Goal: Information Seeking & Learning: Understand process/instructions

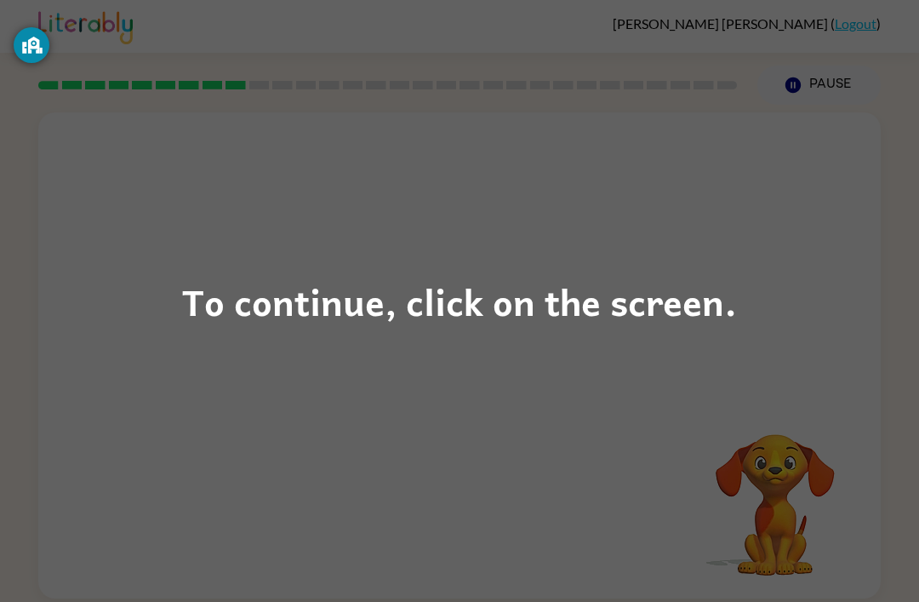
click at [329, 333] on div "To continue, click on the screen." at bounding box center [459, 301] width 919 height 602
click at [328, 333] on div at bounding box center [459, 255] width 843 height 286
click at [404, 315] on div "To continue, click on the screen." at bounding box center [459, 301] width 555 height 58
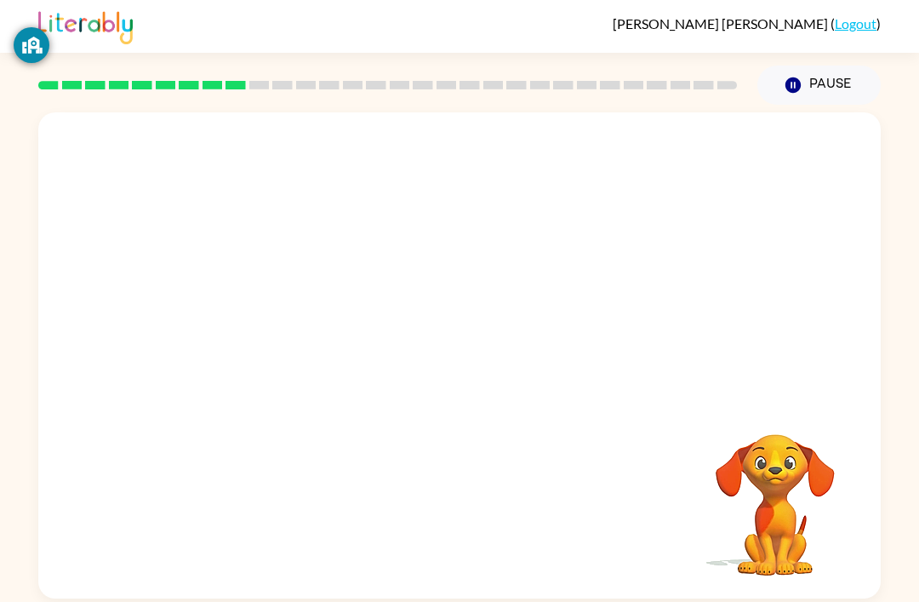
click at [404, 315] on div "Your browser must support playing .mp4 files to use Literably. Please try using…" at bounding box center [459, 355] width 843 height 486
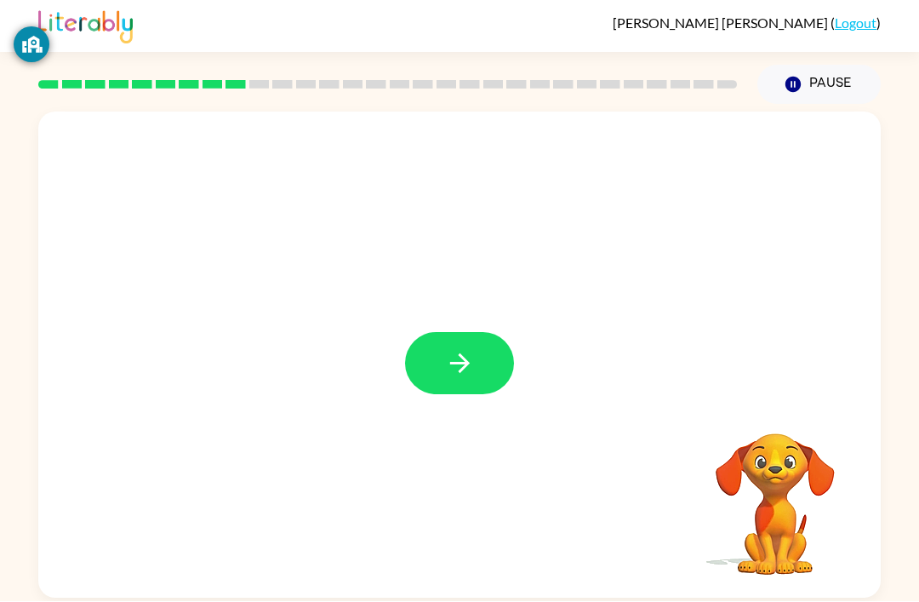
click at [478, 333] on button "button" at bounding box center [459, 364] width 109 height 62
click at [477, 295] on div at bounding box center [418, 325] width 727 height 61
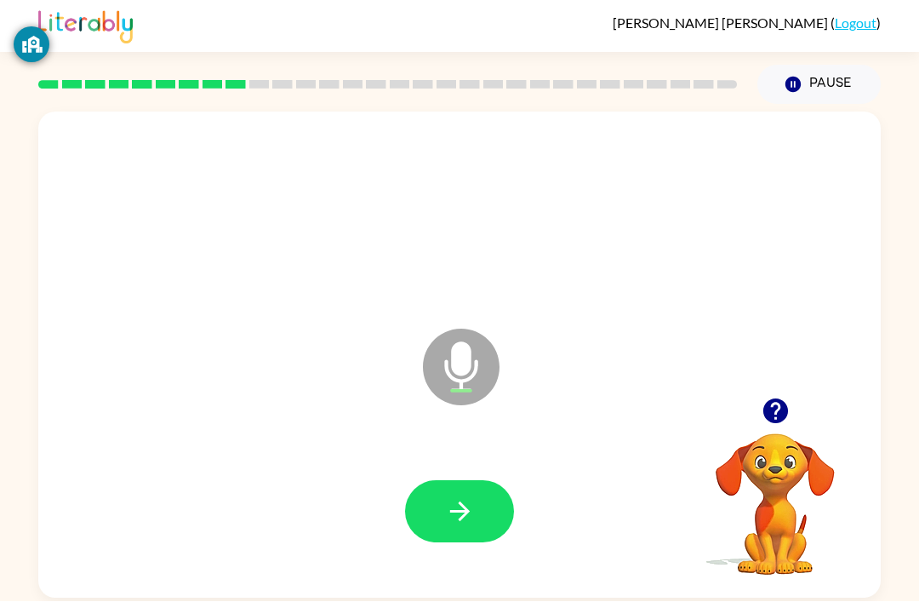
click at [467, 497] on icon "button" at bounding box center [460, 512] width 30 height 30
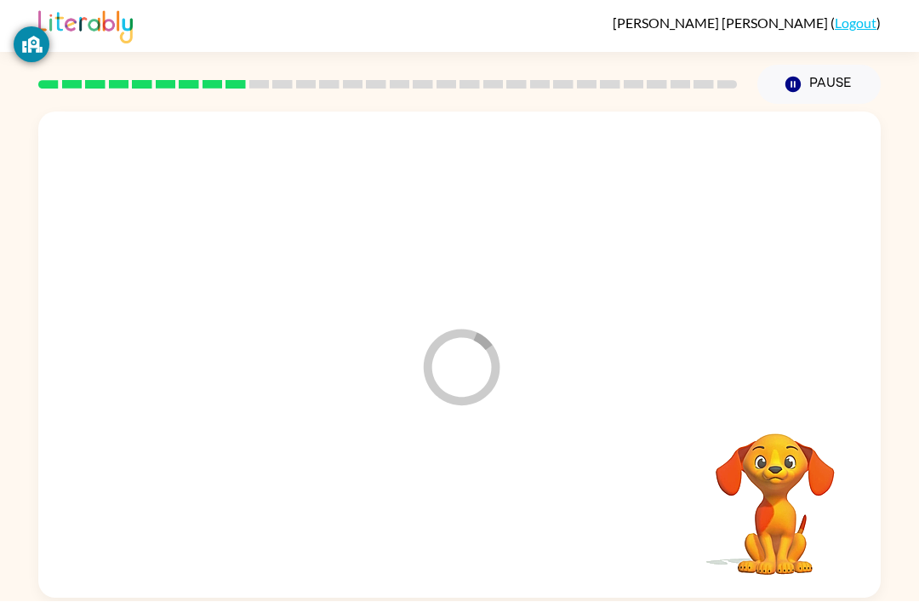
click at [466, 450] on div at bounding box center [459, 513] width 809 height 140
click at [463, 443] on div at bounding box center [459, 513] width 809 height 140
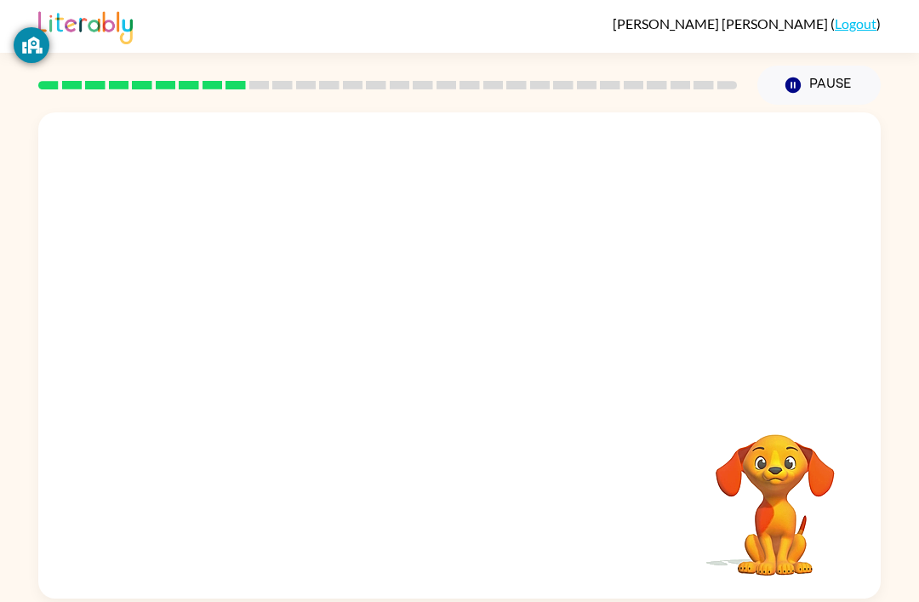
scroll to position [50, 0]
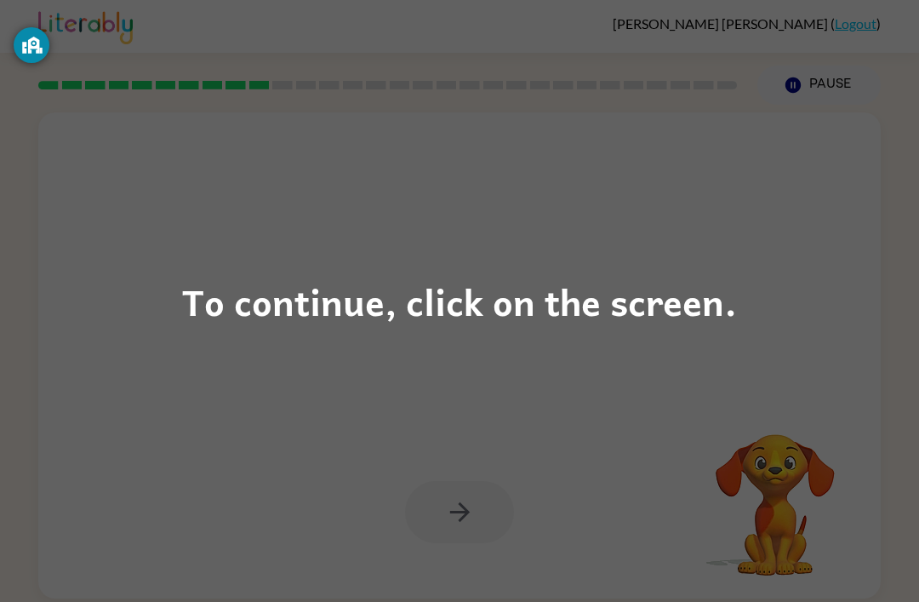
click at [415, 315] on div "To continue, click on the screen." at bounding box center [459, 301] width 555 height 58
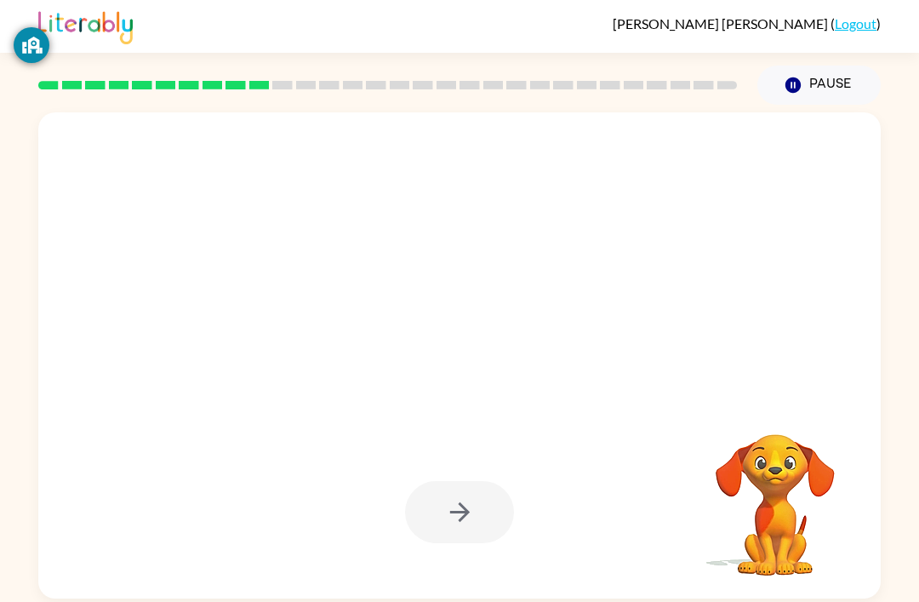
click at [432, 314] on div at bounding box center [459, 355] width 843 height 486
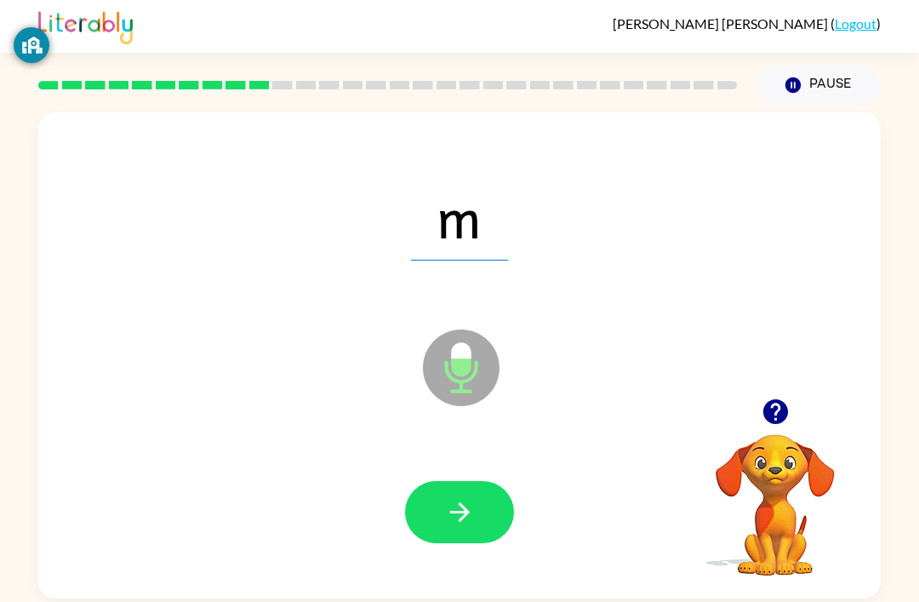
click at [443, 481] on button "button" at bounding box center [459, 512] width 109 height 62
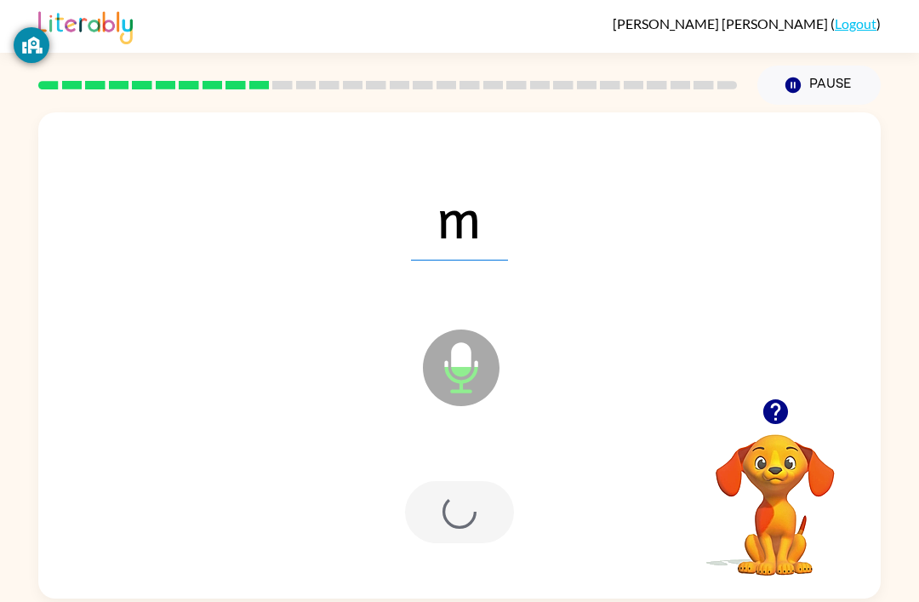
click at [443, 481] on div at bounding box center [459, 512] width 109 height 62
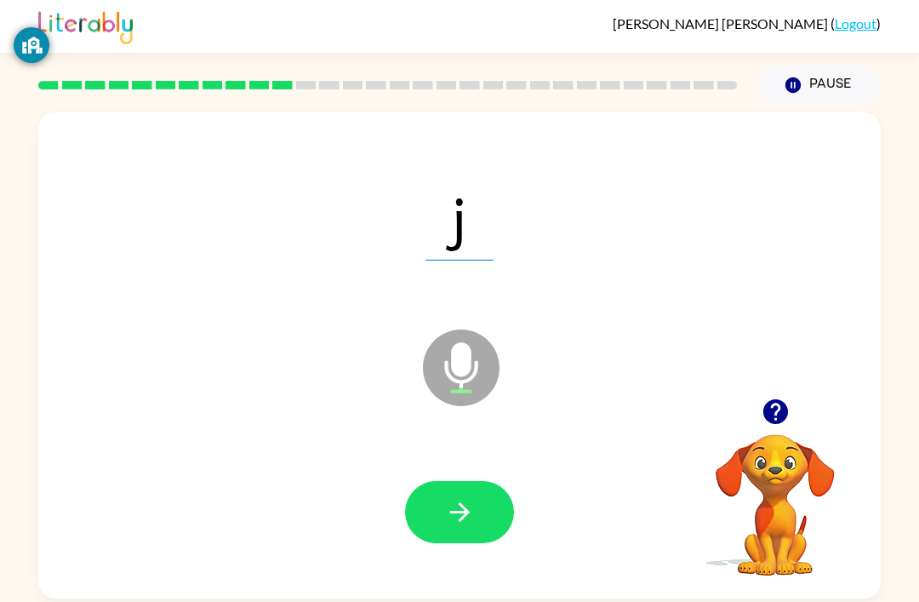
click at [466, 502] on icon "button" at bounding box center [459, 512] width 20 height 20
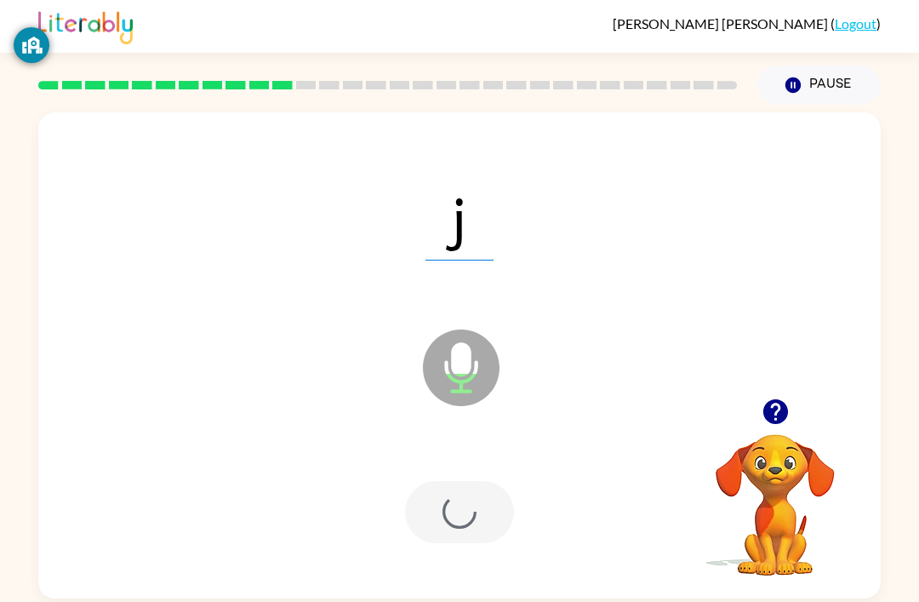
click at [466, 481] on div at bounding box center [459, 512] width 109 height 62
click at [475, 481] on div at bounding box center [459, 512] width 109 height 62
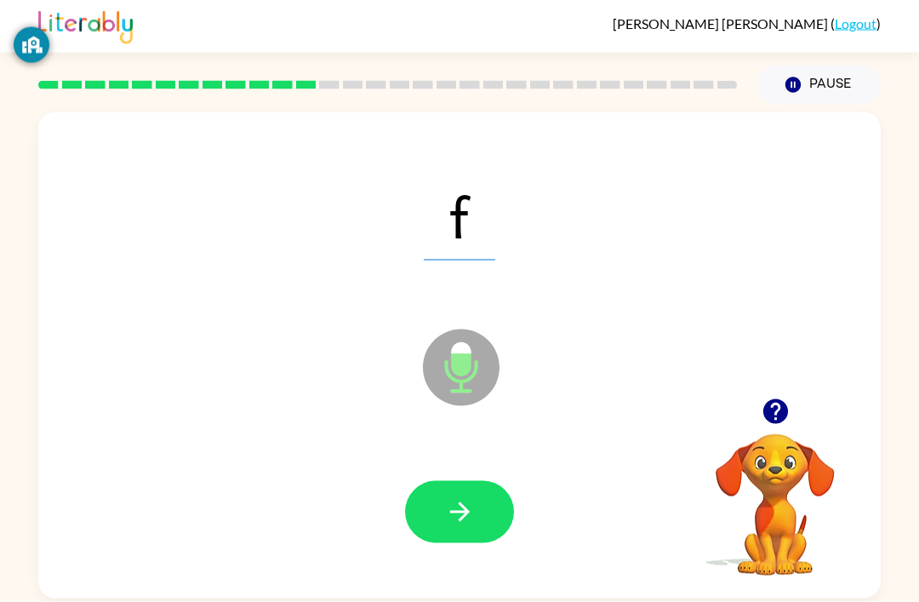
scroll to position [40, 0]
click at [475, 481] on button "button" at bounding box center [459, 512] width 109 height 62
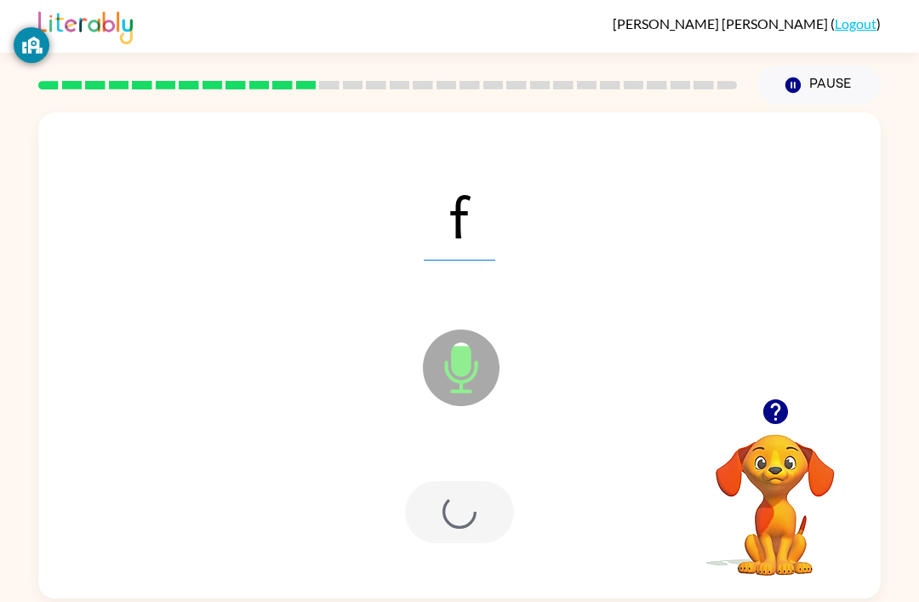
click at [474, 481] on div at bounding box center [459, 512] width 109 height 62
click at [458, 481] on div at bounding box center [459, 512] width 109 height 62
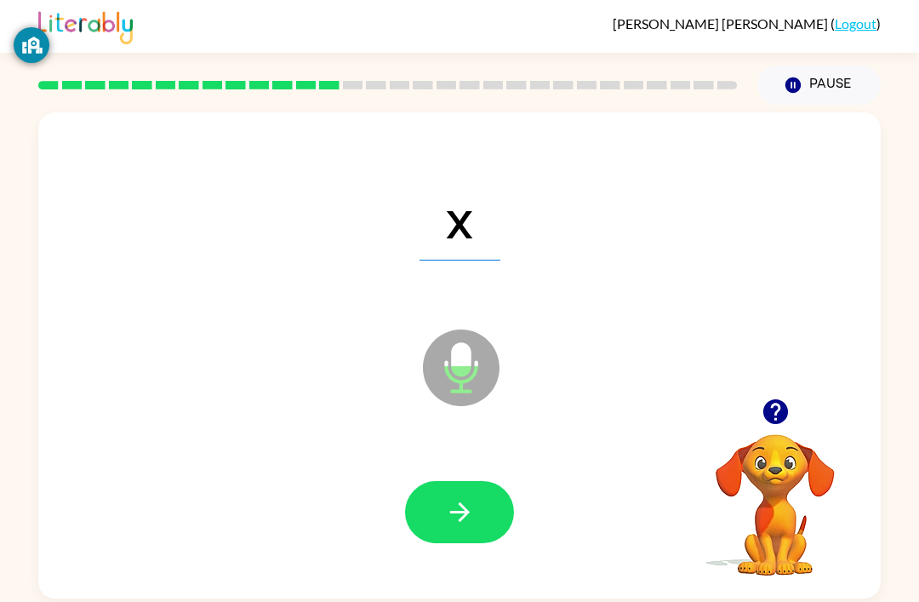
scroll to position [0, 0]
click at [443, 511] on button "button" at bounding box center [459, 512] width 109 height 62
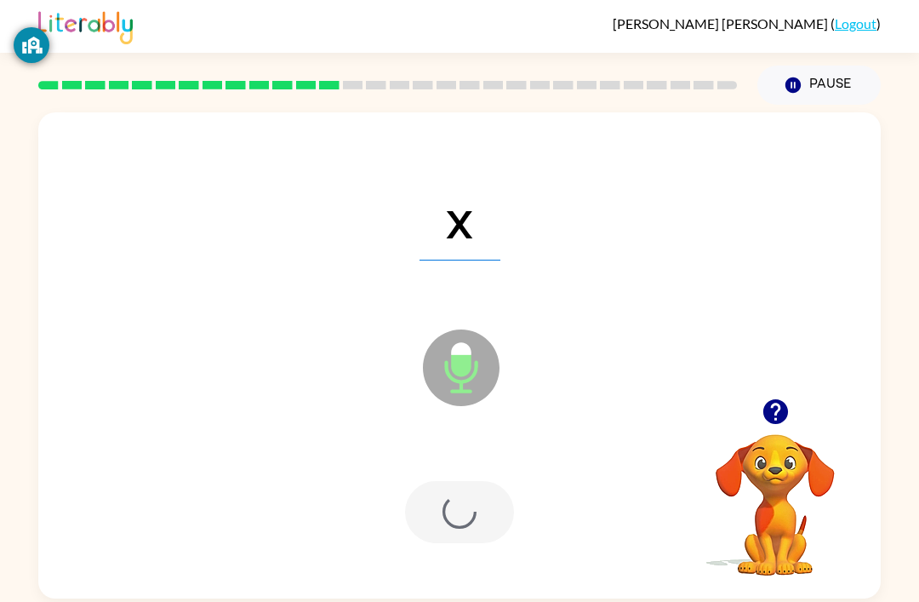
click at [443, 511] on div at bounding box center [459, 512] width 109 height 62
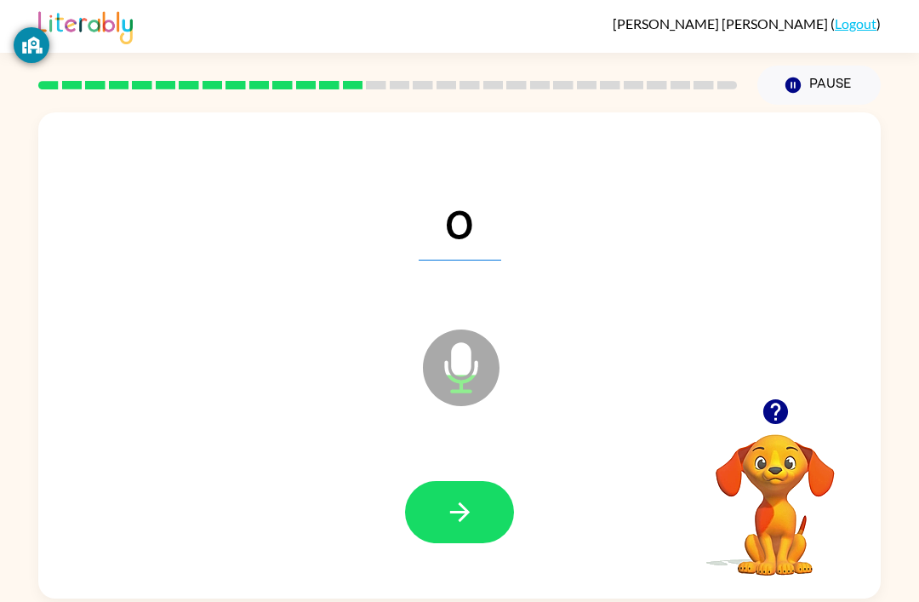
click at [452, 498] on button "button" at bounding box center [459, 512] width 109 height 62
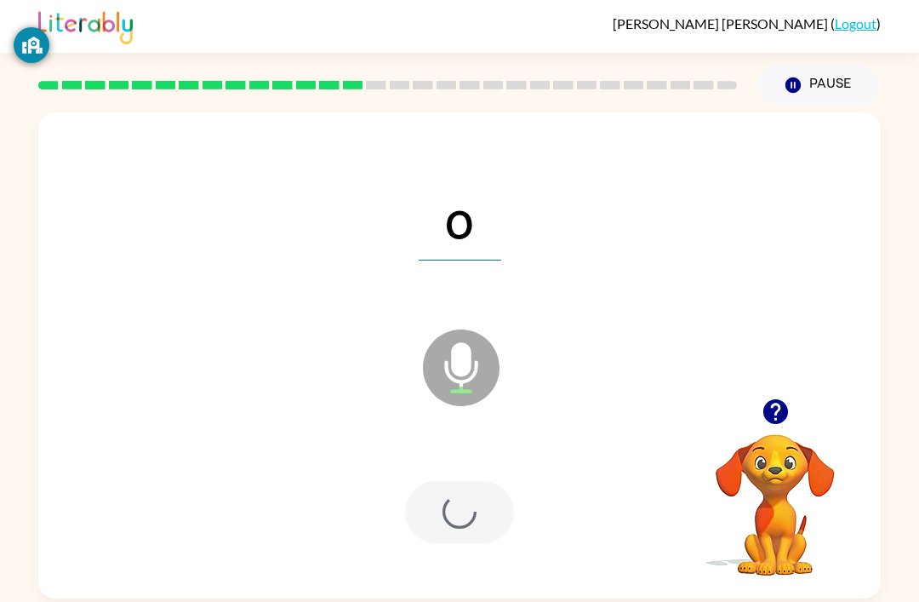
click at [452, 497] on div at bounding box center [459, 512] width 109 height 62
click at [459, 500] on div at bounding box center [459, 512] width 109 height 62
click at [458, 499] on div at bounding box center [459, 512] width 109 height 62
click at [462, 504] on div at bounding box center [459, 512] width 109 height 62
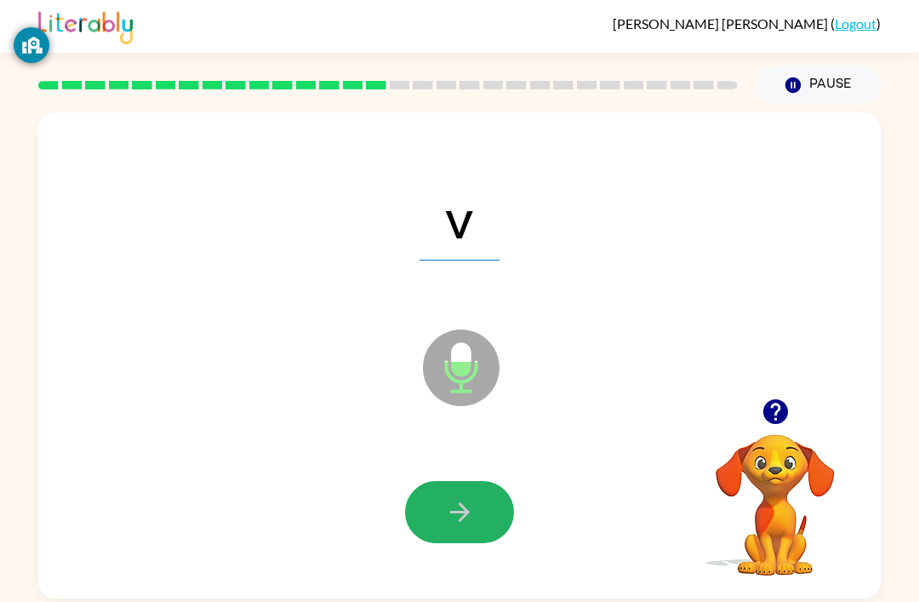
click at [460, 506] on icon "button" at bounding box center [459, 512] width 20 height 20
click at [460, 506] on div at bounding box center [459, 512] width 109 height 62
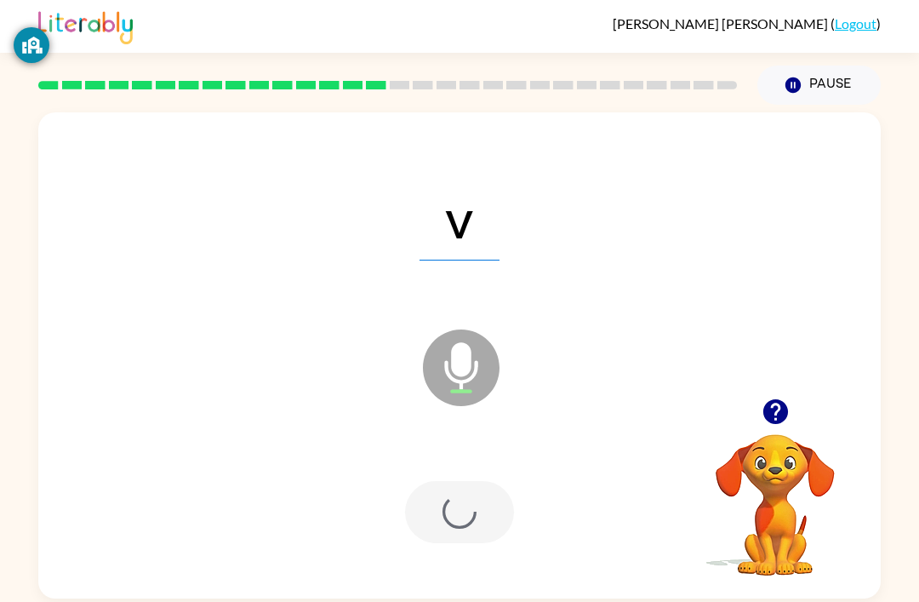
click at [466, 493] on div at bounding box center [459, 512] width 109 height 62
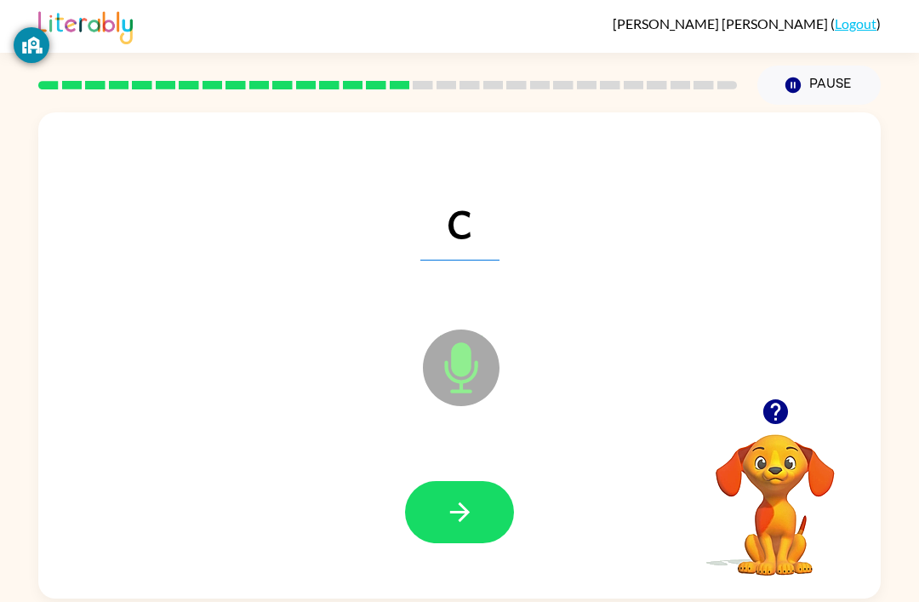
click at [457, 496] on button "button" at bounding box center [459, 512] width 109 height 62
click at [445, 502] on icon "button" at bounding box center [460, 512] width 30 height 30
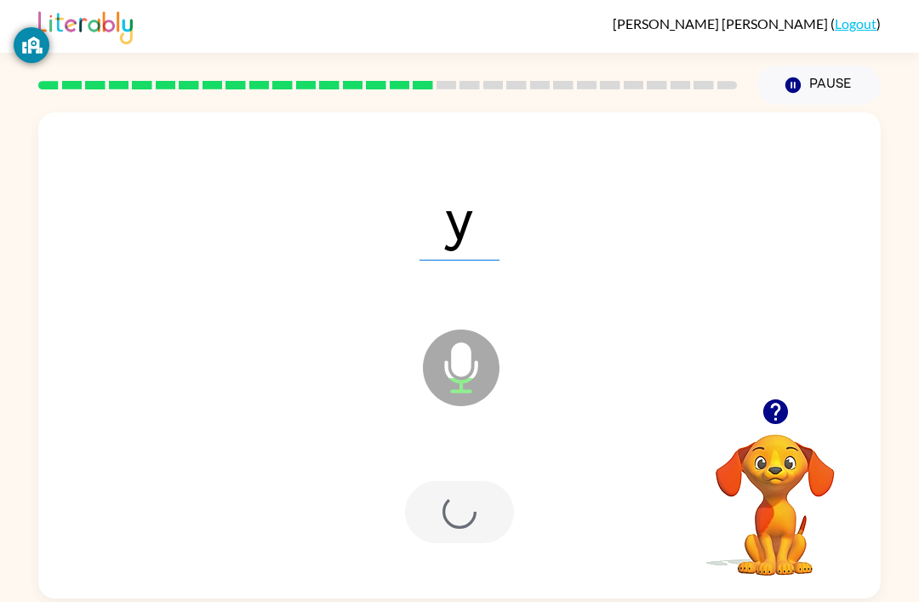
click at [445, 502] on div at bounding box center [459, 512] width 109 height 62
click at [450, 513] on div at bounding box center [459, 512] width 109 height 62
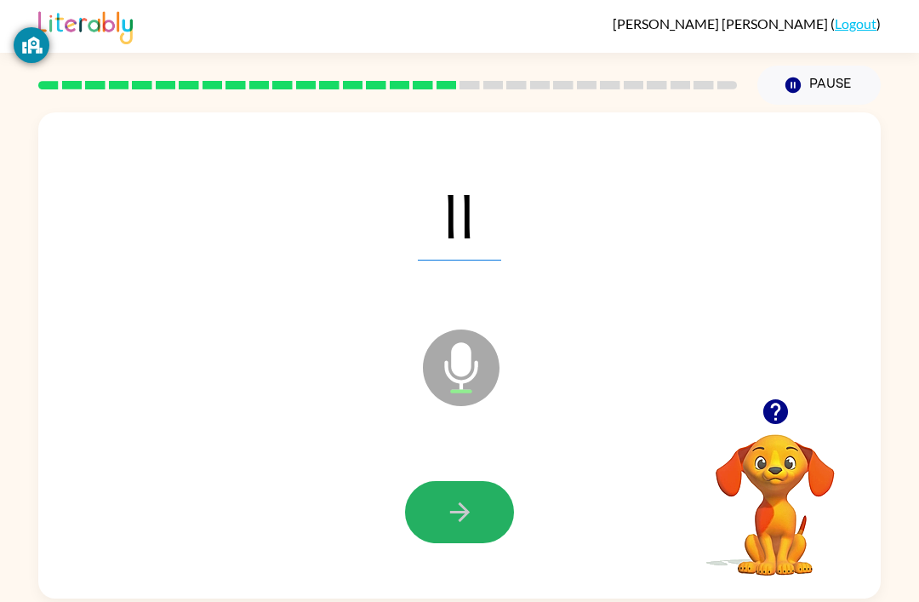
click at [432, 506] on button "button" at bounding box center [459, 512] width 109 height 62
click at [469, 522] on div at bounding box center [459, 512] width 109 height 62
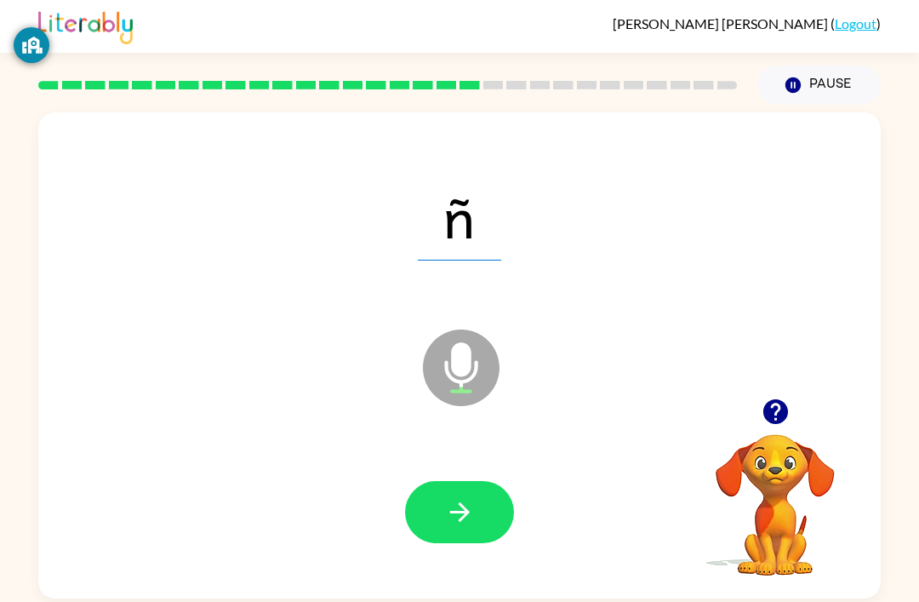
click at [464, 489] on button "button" at bounding box center [459, 512] width 109 height 62
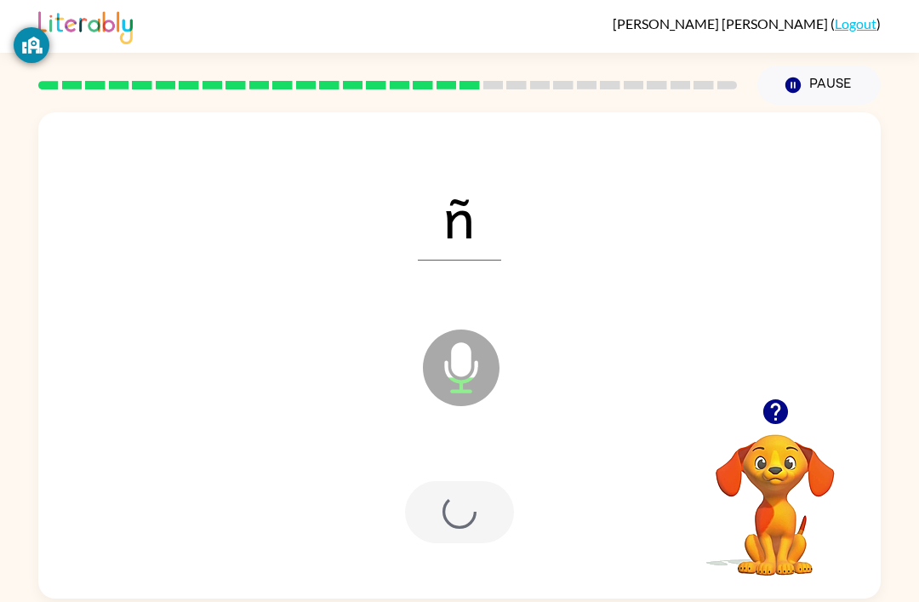
click at [464, 489] on div at bounding box center [459, 512] width 109 height 62
click at [438, 504] on div at bounding box center [459, 512] width 109 height 62
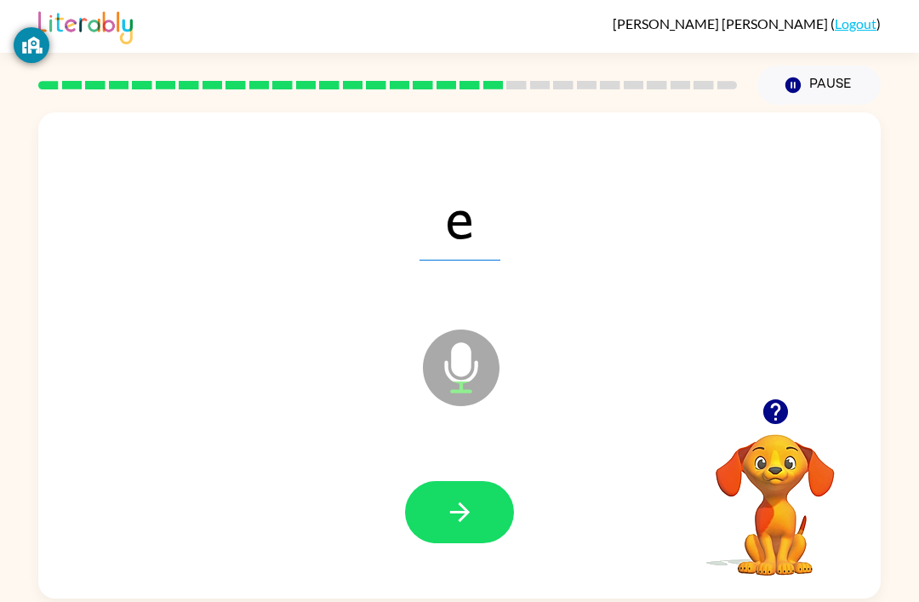
click at [452, 510] on icon "button" at bounding box center [460, 512] width 30 height 30
click at [451, 510] on div at bounding box center [459, 512] width 109 height 62
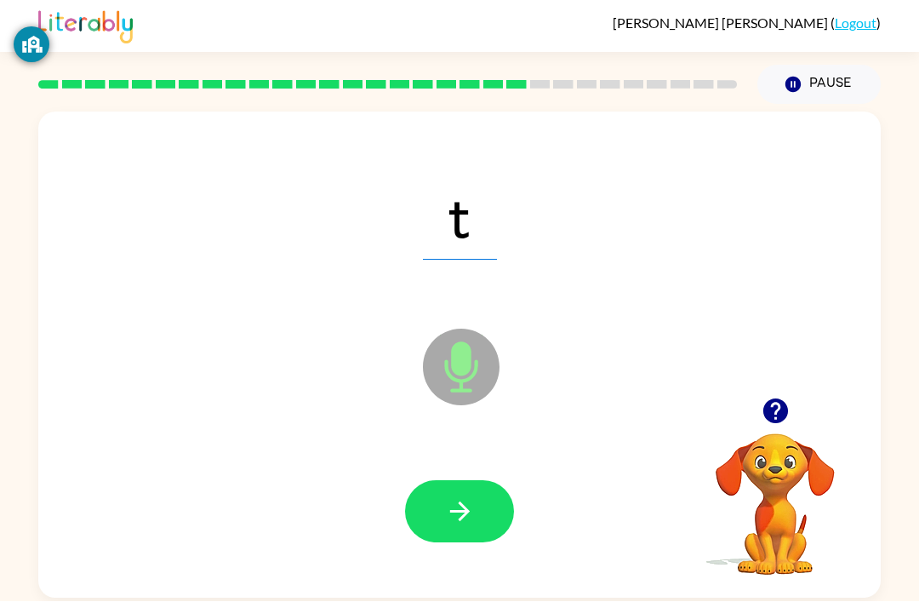
click at [442, 510] on button "button" at bounding box center [459, 512] width 109 height 62
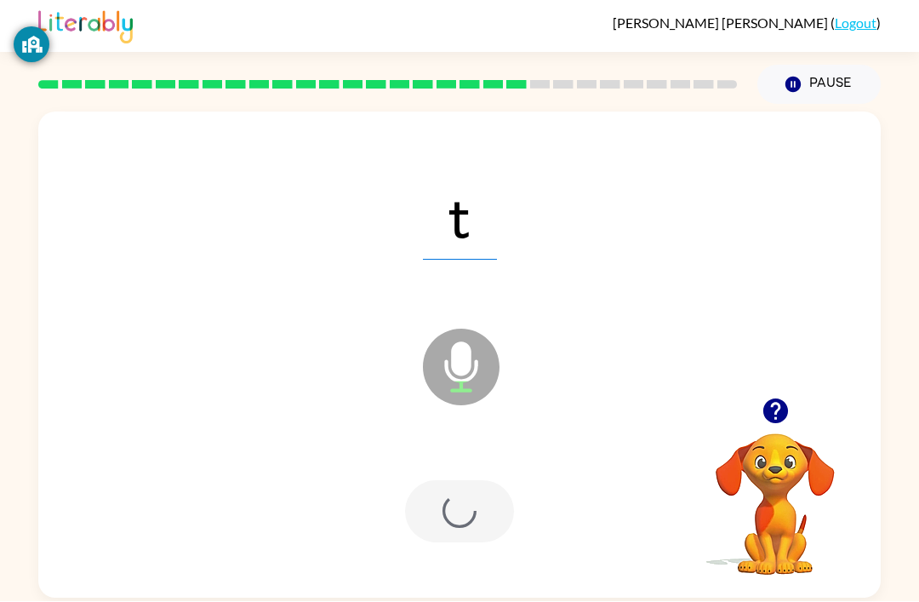
click at [441, 509] on div at bounding box center [459, 512] width 109 height 62
click at [452, 511] on div at bounding box center [459, 512] width 109 height 62
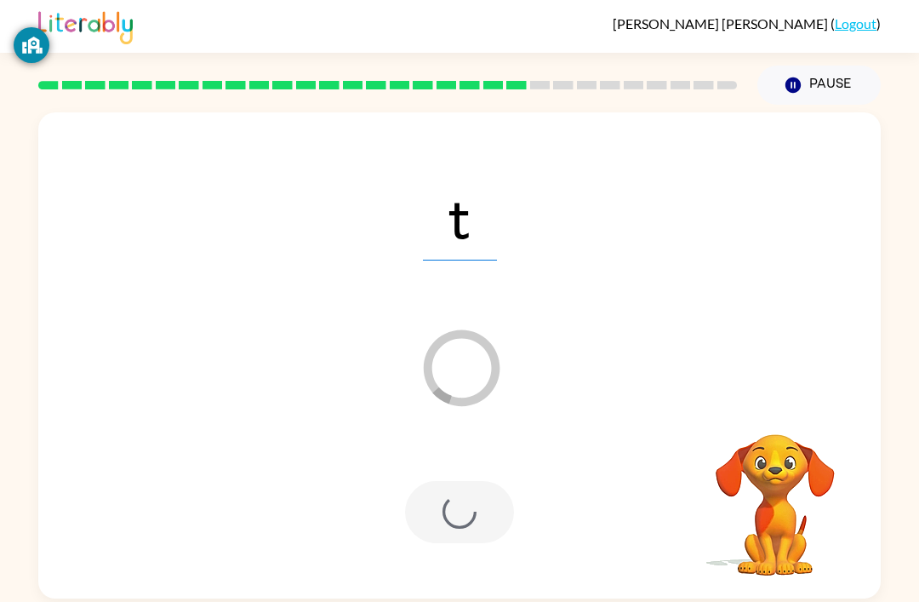
scroll to position [54, 0]
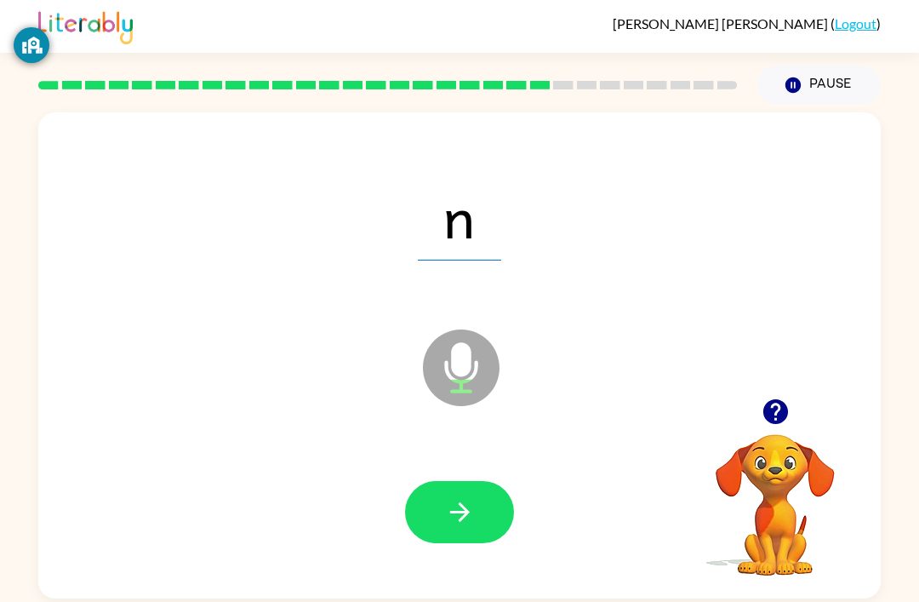
click at [438, 481] on button "button" at bounding box center [459, 512] width 109 height 62
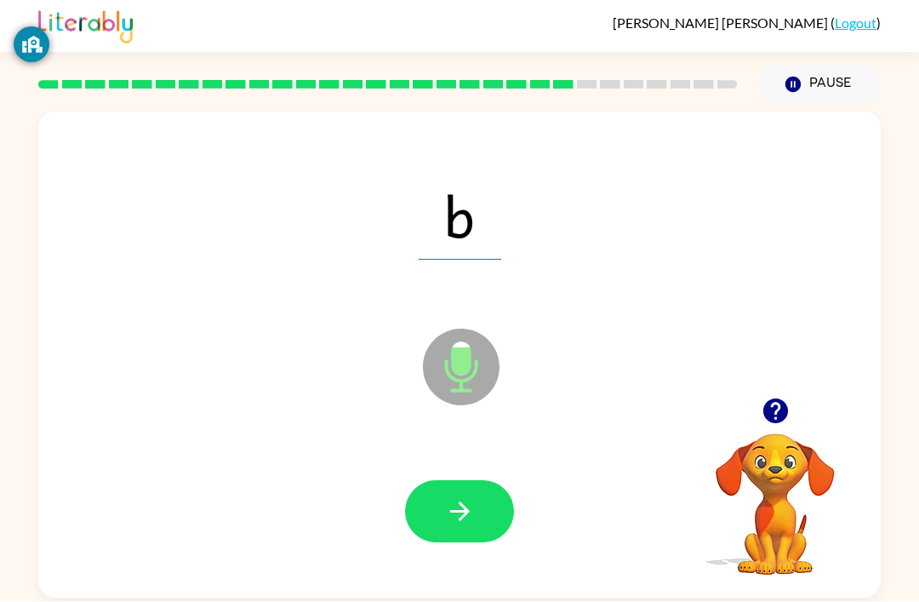
click at [428, 481] on button "button" at bounding box center [459, 512] width 109 height 62
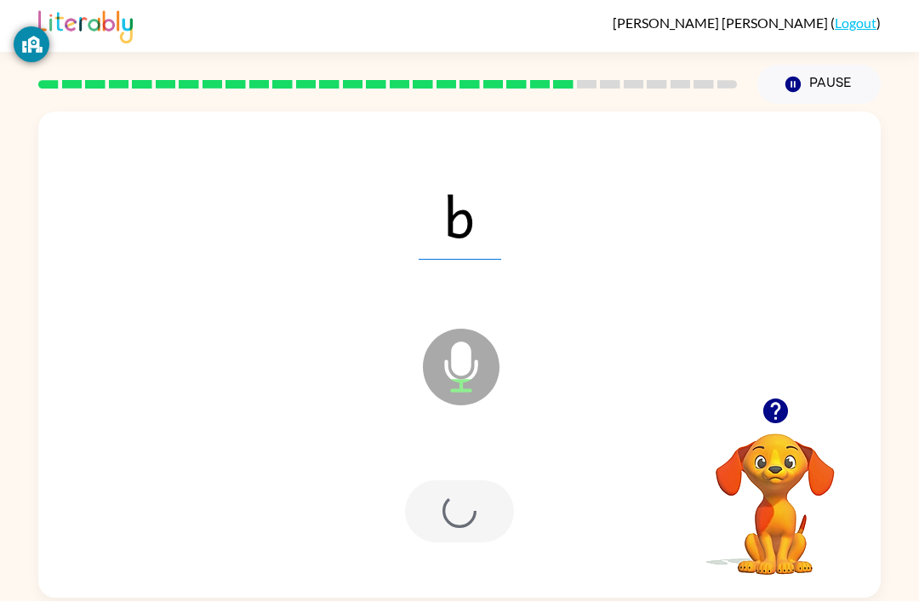
click at [427, 481] on div at bounding box center [459, 512] width 109 height 62
click at [426, 481] on div at bounding box center [459, 512] width 109 height 62
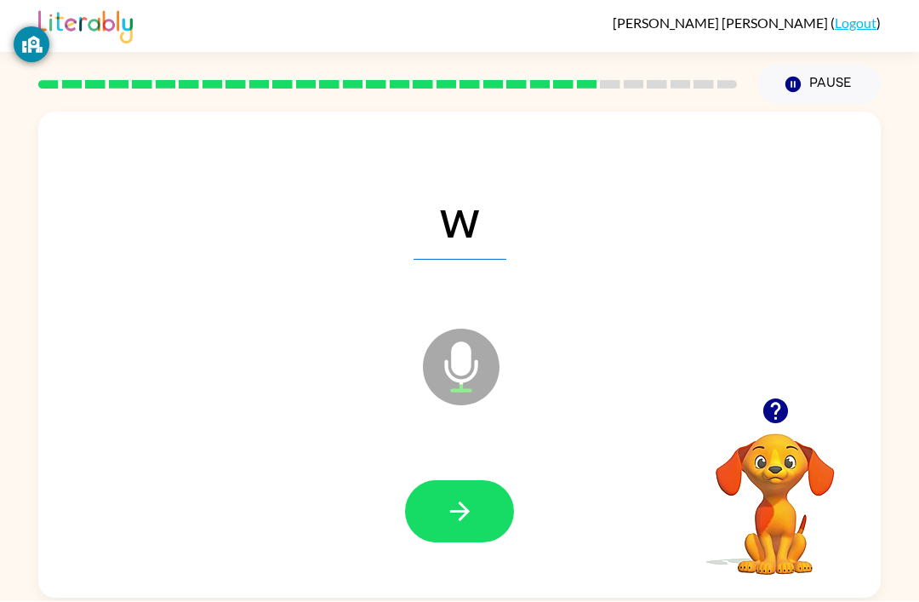
click at [432, 481] on button "button" at bounding box center [459, 512] width 109 height 62
click at [432, 481] on div at bounding box center [459, 512] width 109 height 62
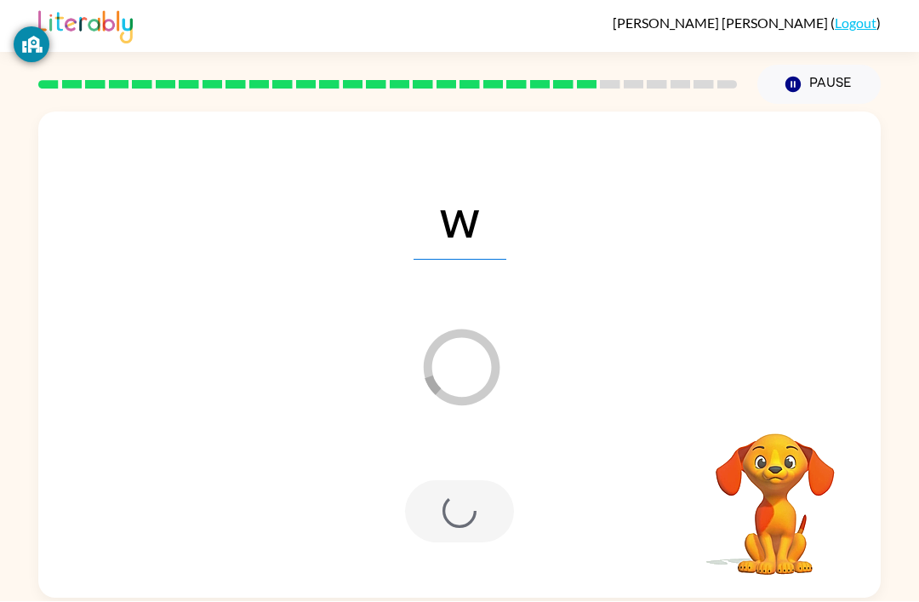
click at [438, 481] on div at bounding box center [459, 512] width 109 height 62
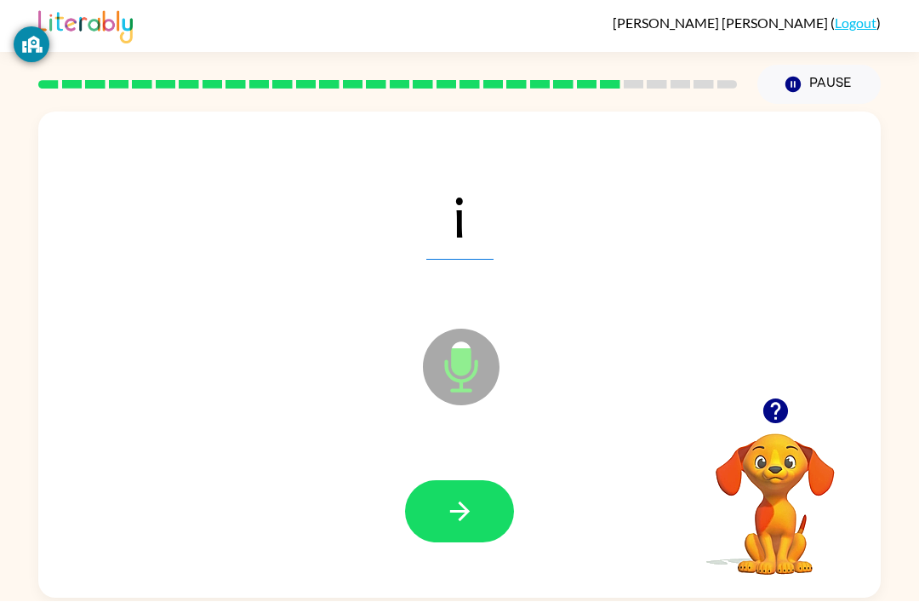
click at [435, 481] on button "button" at bounding box center [459, 512] width 109 height 62
click at [435, 481] on div at bounding box center [459, 512] width 109 height 62
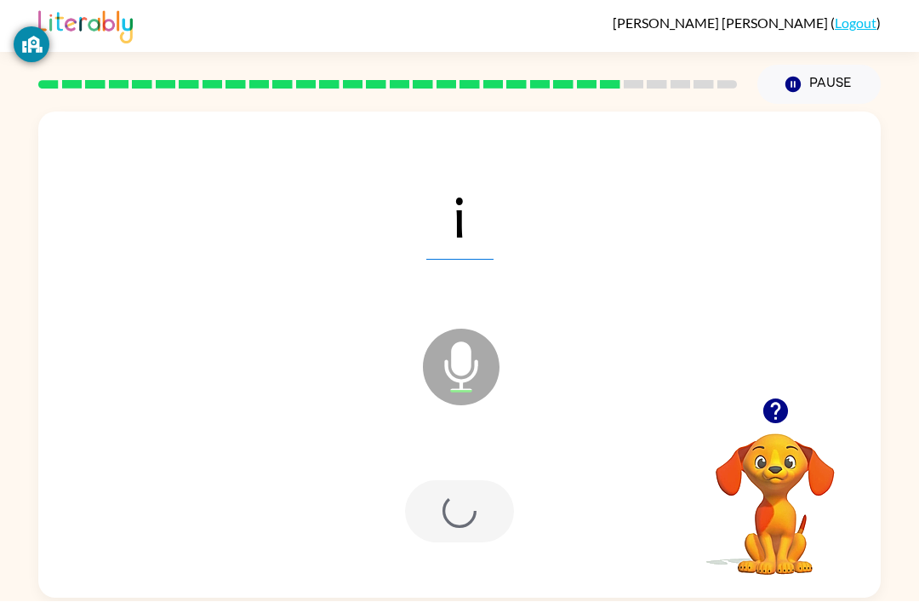
click at [441, 481] on div at bounding box center [459, 512] width 109 height 62
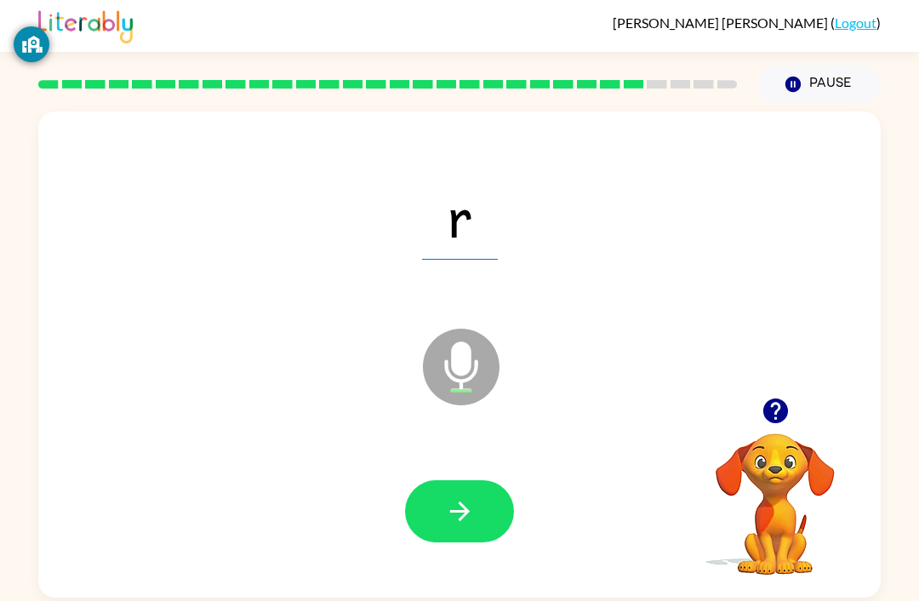
click at [455, 497] on icon "button" at bounding box center [460, 512] width 30 height 30
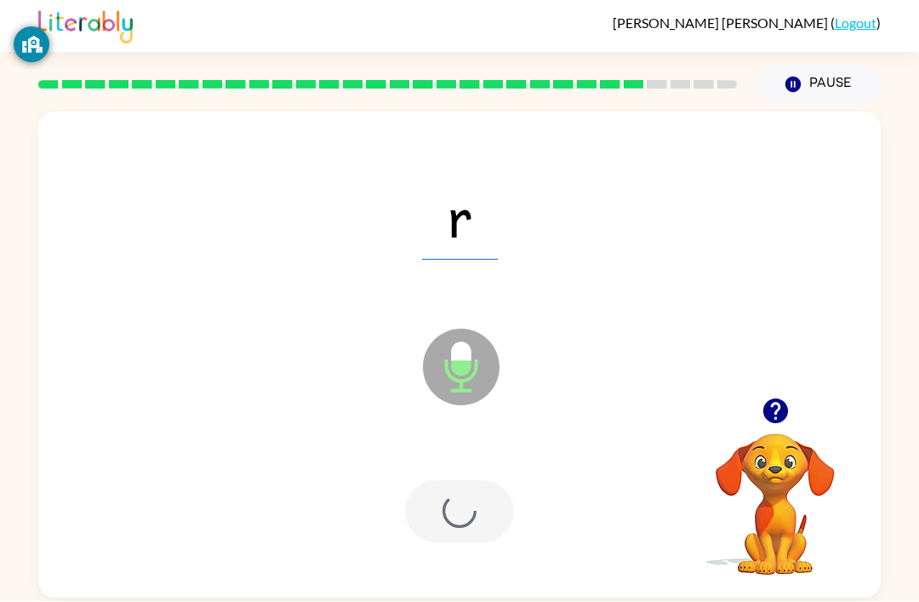
click at [454, 481] on div at bounding box center [459, 512] width 109 height 62
click at [461, 481] on div at bounding box center [459, 512] width 109 height 62
click at [466, 481] on div at bounding box center [459, 512] width 109 height 62
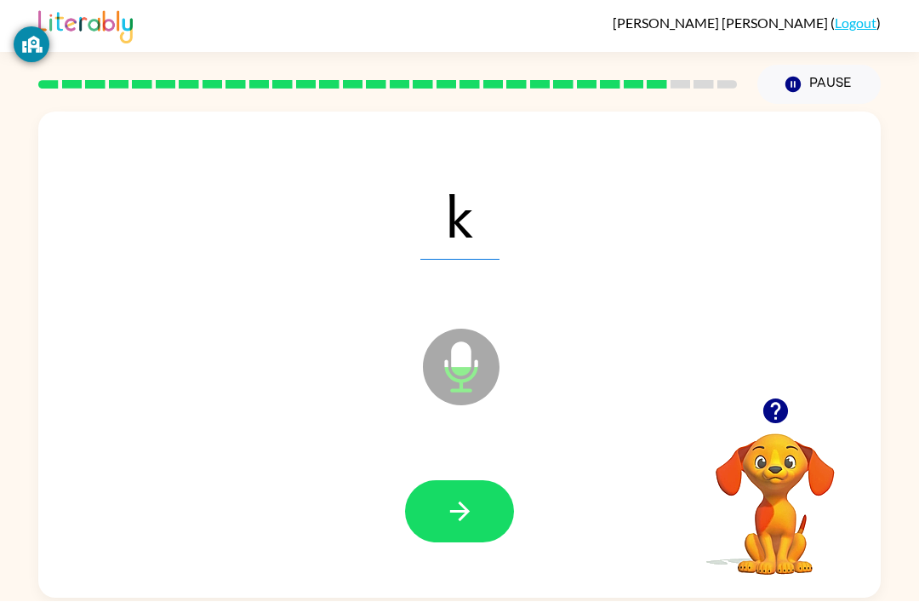
click at [452, 497] on icon "button" at bounding box center [460, 512] width 30 height 30
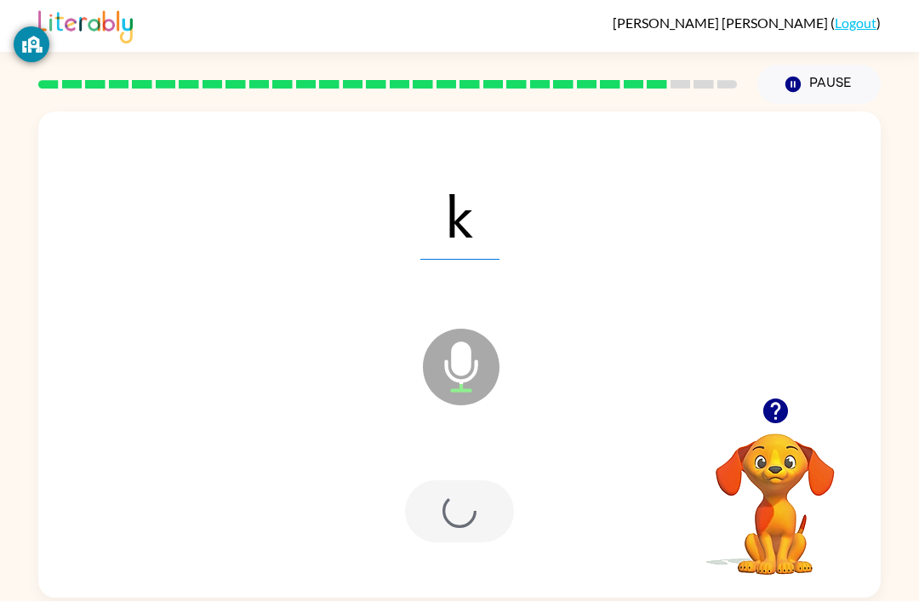
click at [452, 481] on div at bounding box center [459, 512] width 109 height 62
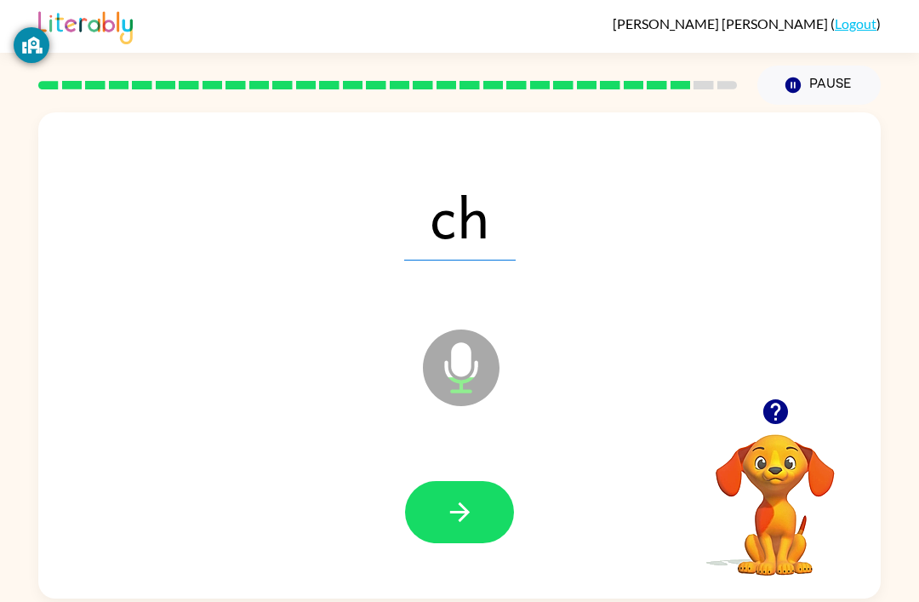
click at [445, 497] on icon "button" at bounding box center [460, 512] width 30 height 30
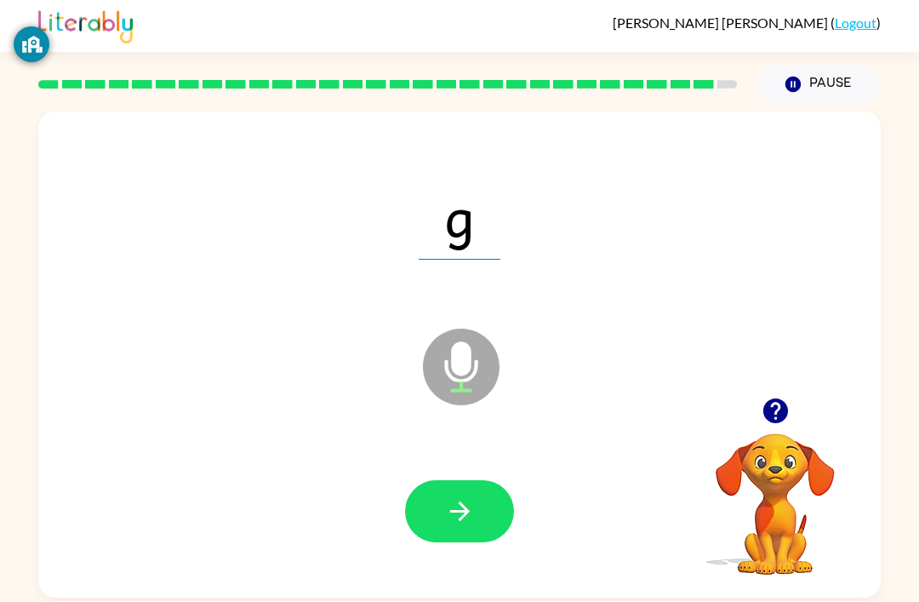
click at [466, 502] on icon "button" at bounding box center [459, 512] width 20 height 20
click at [465, 481] on div at bounding box center [459, 512] width 109 height 62
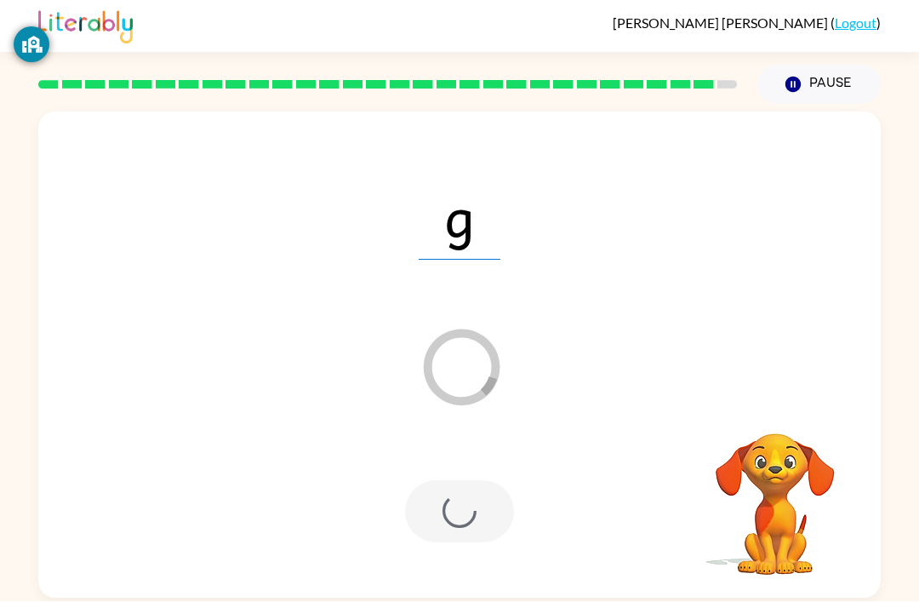
click at [445, 481] on div at bounding box center [459, 512] width 109 height 62
click at [437, 481] on div at bounding box center [459, 512] width 109 height 62
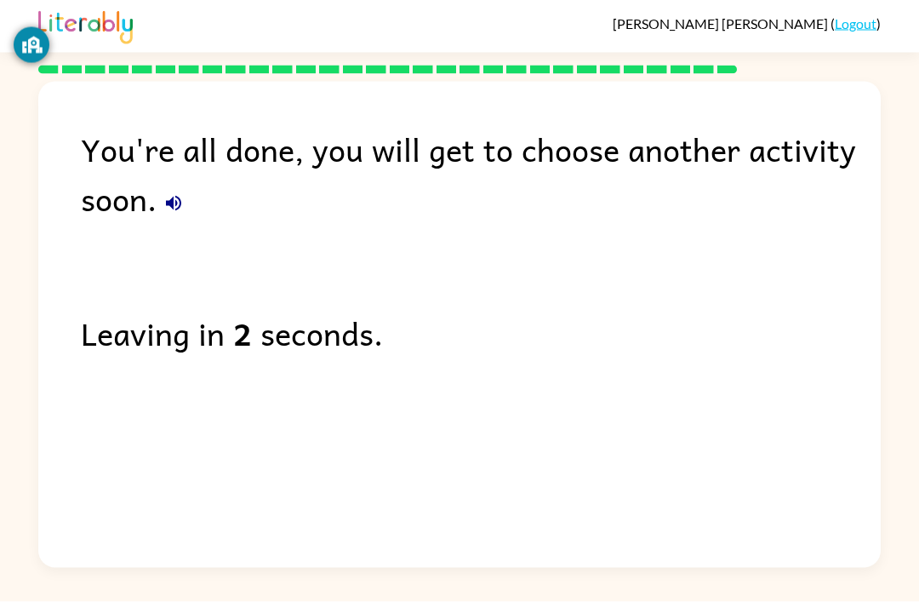
scroll to position [16, 0]
